Goal: Information Seeking & Learning: Check status

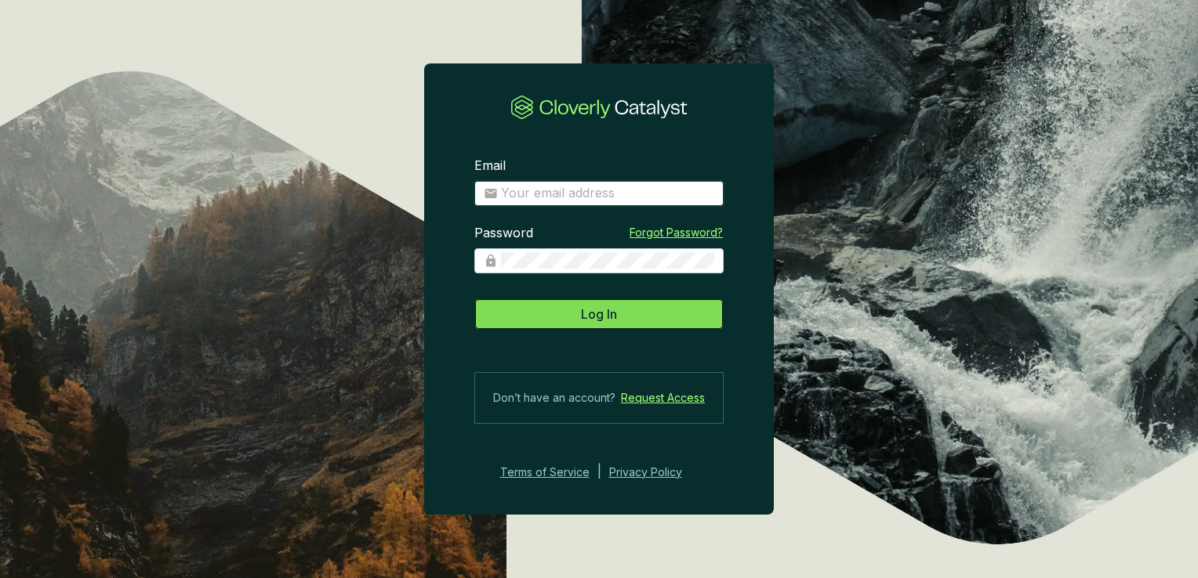
type input "[PERSON_NAME][EMAIL_ADDRESS][DOMAIN_NAME]"
click at [621, 314] on button "Log In" at bounding box center [598, 314] width 249 height 31
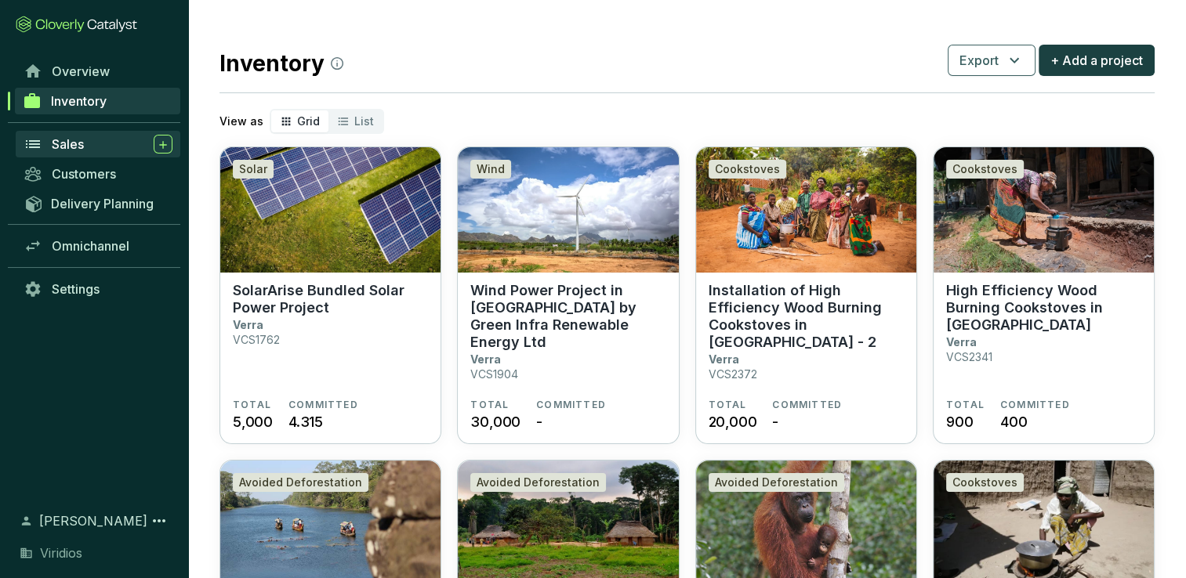
click at [129, 146] on div "Sales" at bounding box center [112, 144] width 121 height 19
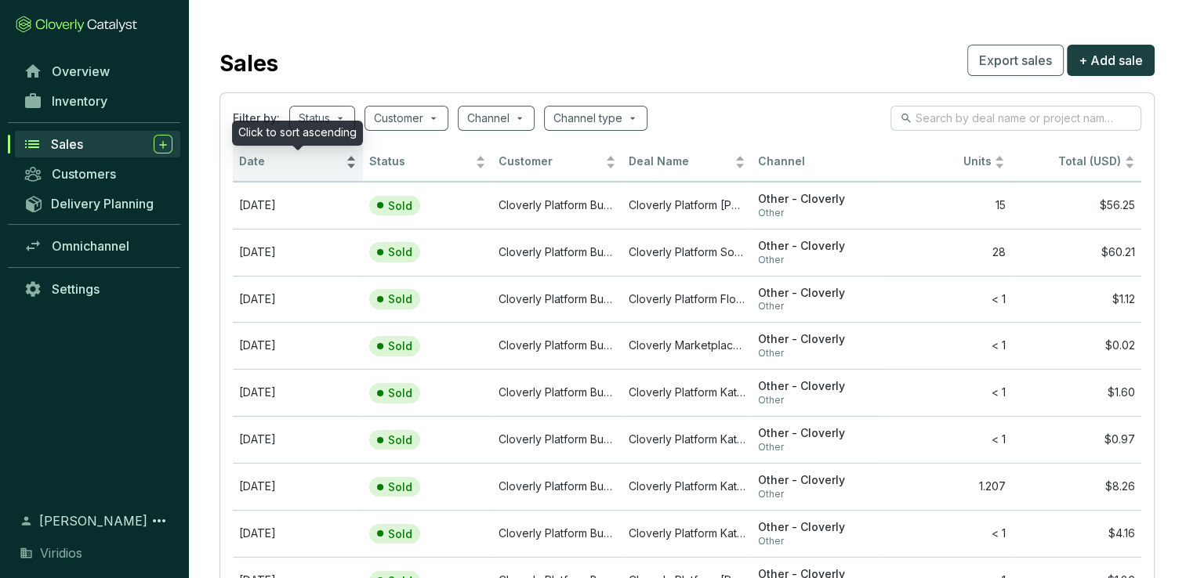
click at [314, 172] on div "Date" at bounding box center [298, 162] width 118 height 19
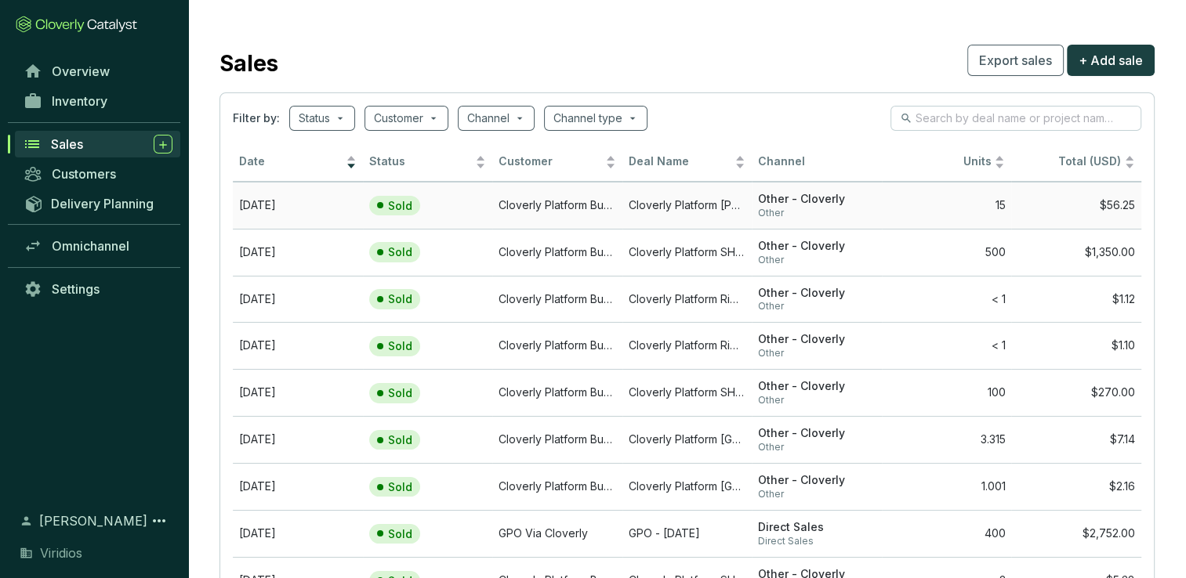
click at [533, 204] on td "Cloverly Platform Buyer" at bounding box center [557, 205] width 130 height 47
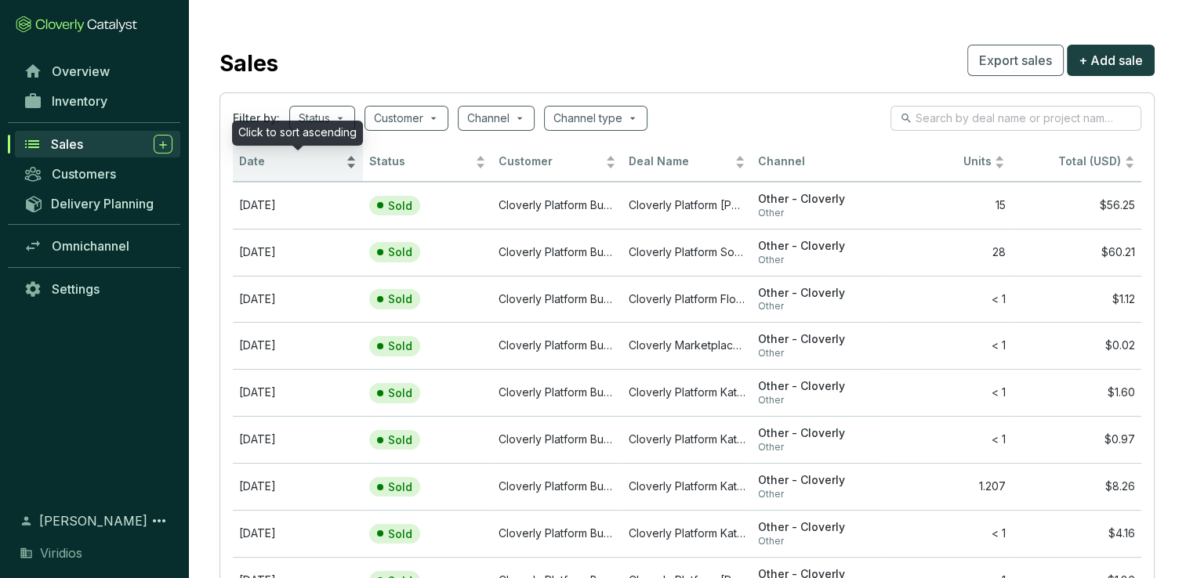
click at [274, 161] on span "Date" at bounding box center [290, 161] width 103 height 15
click at [279, 163] on span "Date" at bounding box center [290, 161] width 103 height 15
